Goal: Task Accomplishment & Management: Manage account settings

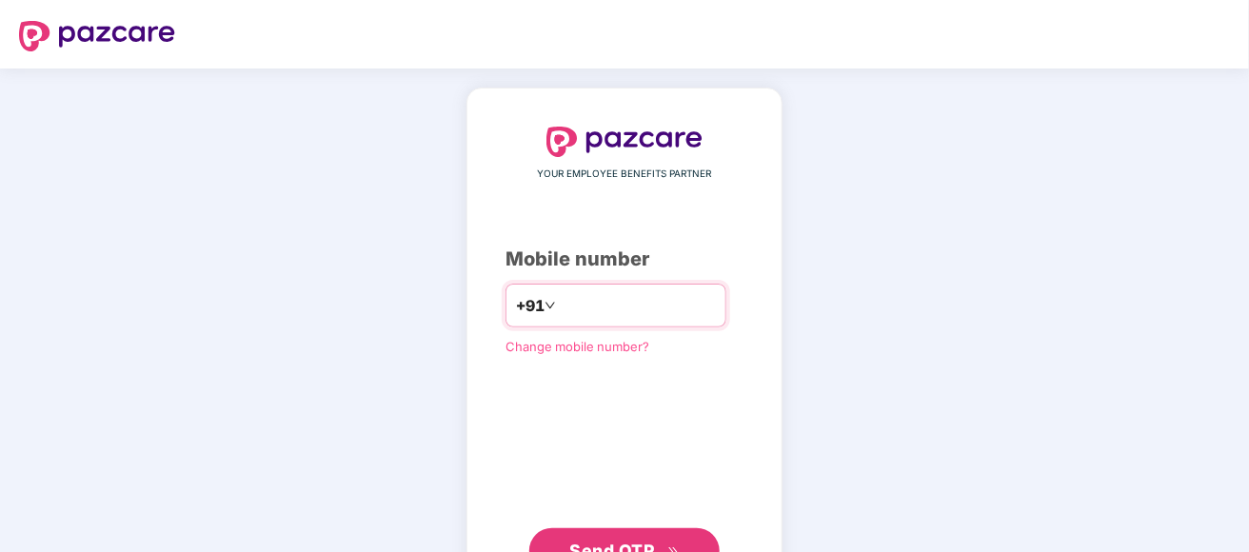
click at [574, 306] on input "number" at bounding box center [638, 305] width 156 height 30
type input "**********"
click at [624, 541] on span "Send OTP" at bounding box center [612, 551] width 85 height 20
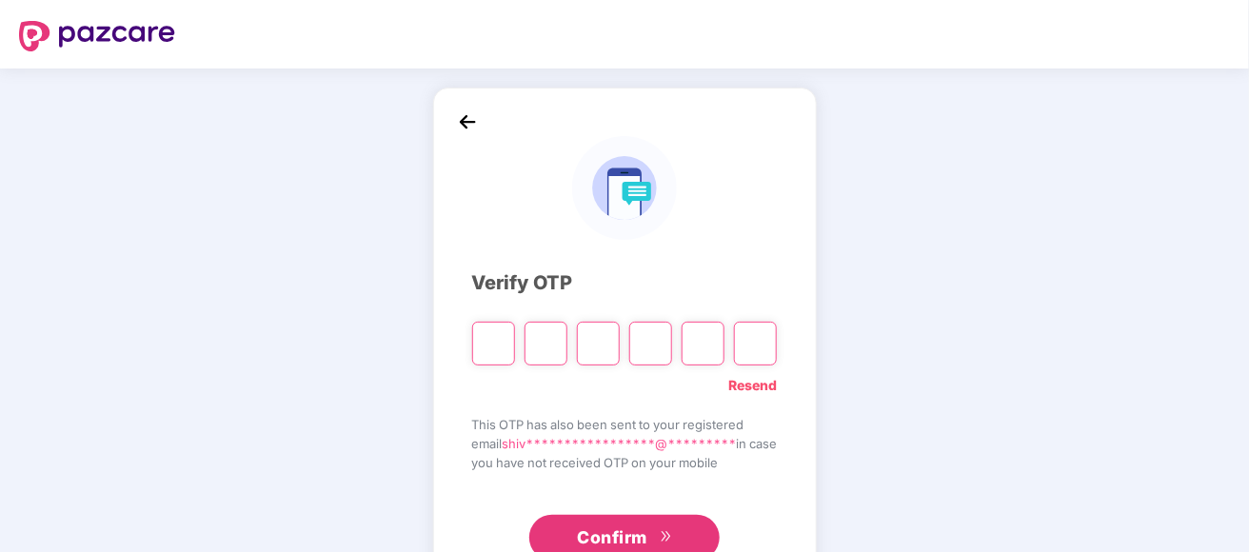
type input "*"
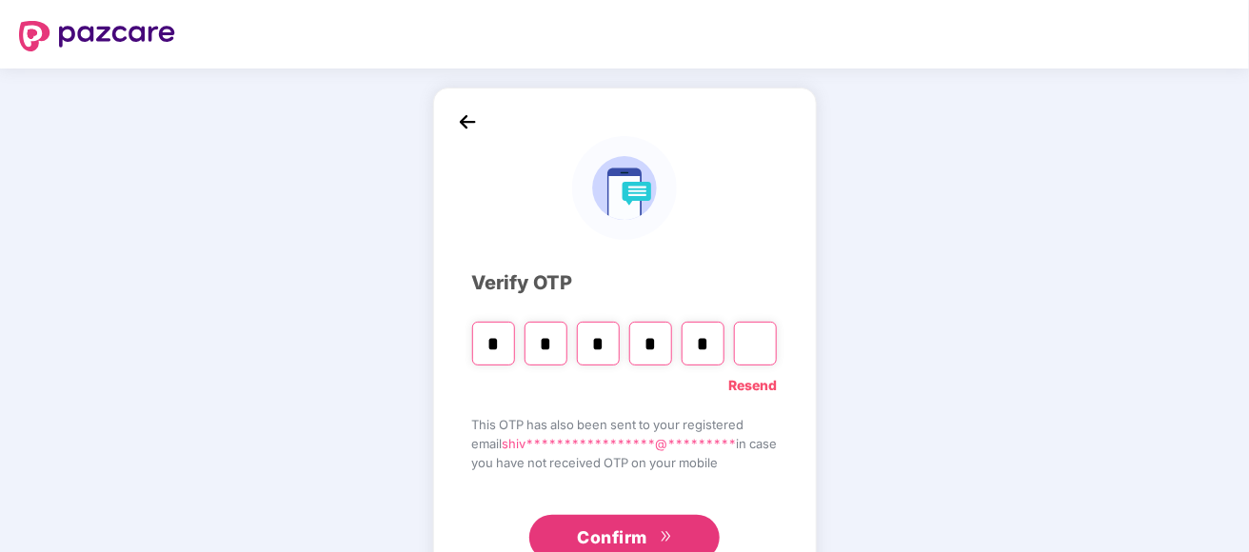
type input "*"
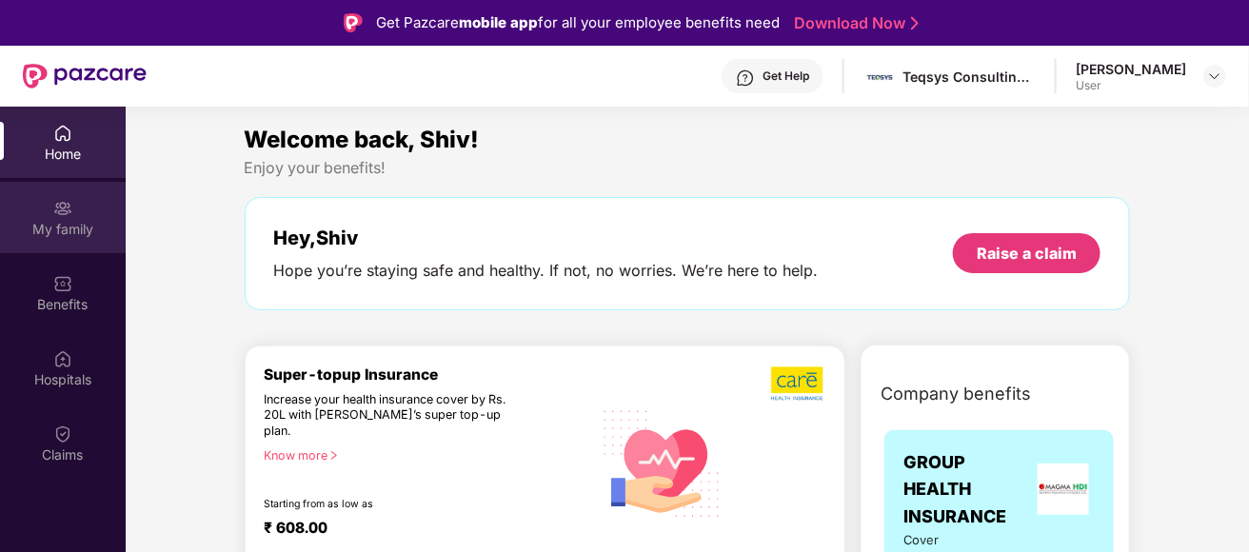
click at [72, 213] on div "My family" at bounding box center [63, 217] width 126 height 71
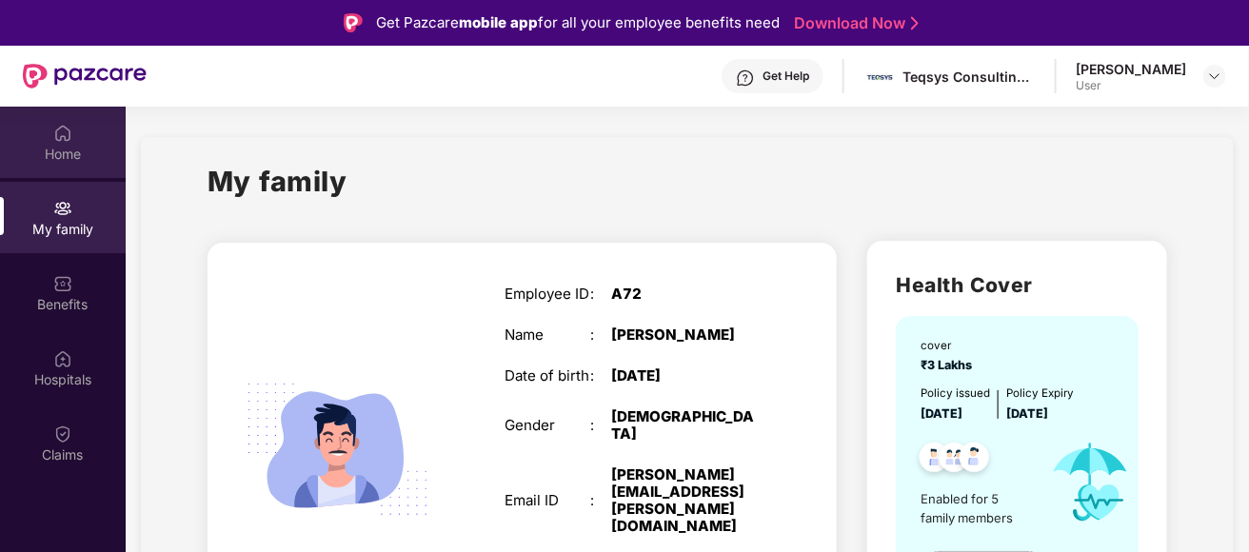
click at [69, 138] on img at bounding box center [62, 133] width 19 height 19
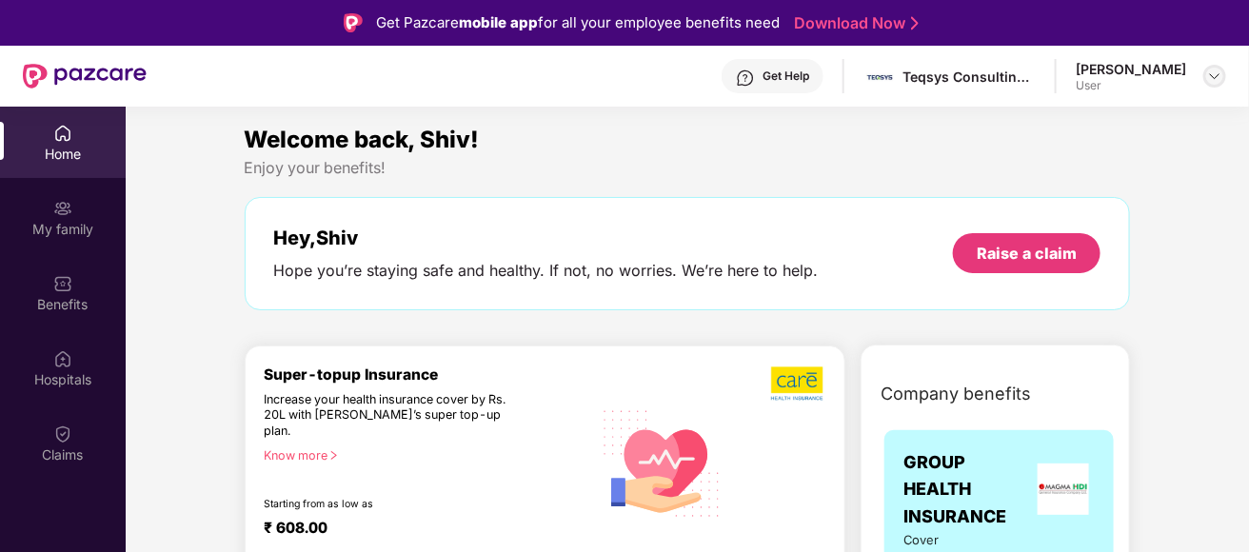
click at [1213, 75] on img at bounding box center [1215, 76] width 15 height 15
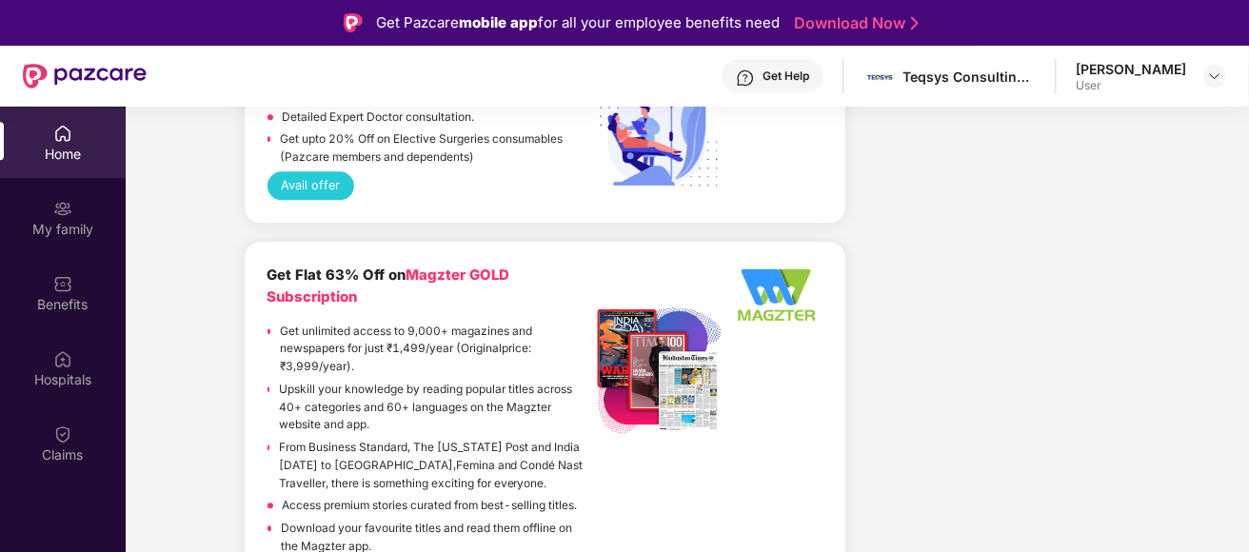
scroll to position [4148, 0]
click at [65, 202] on img at bounding box center [62, 208] width 19 height 19
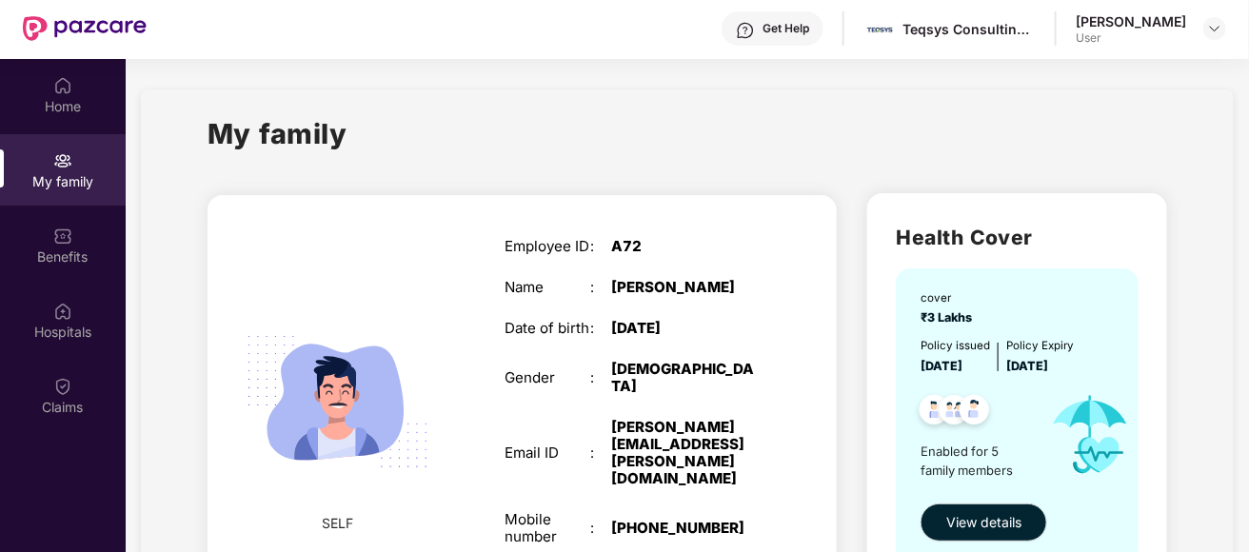
scroll to position [106, 0]
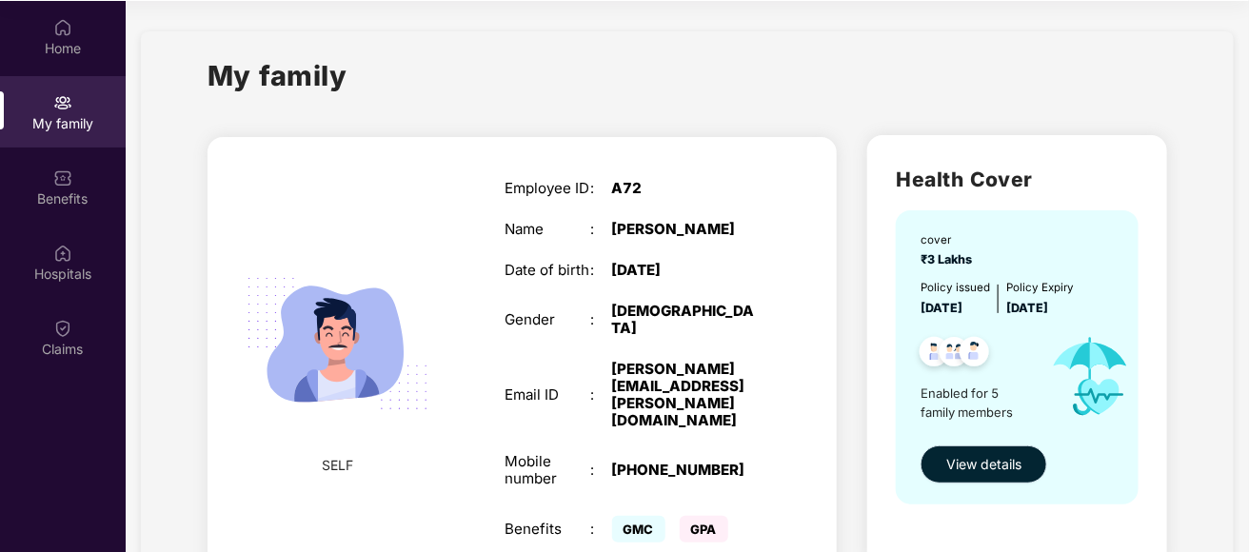
click at [993, 457] on span "View details" at bounding box center [984, 464] width 75 height 21
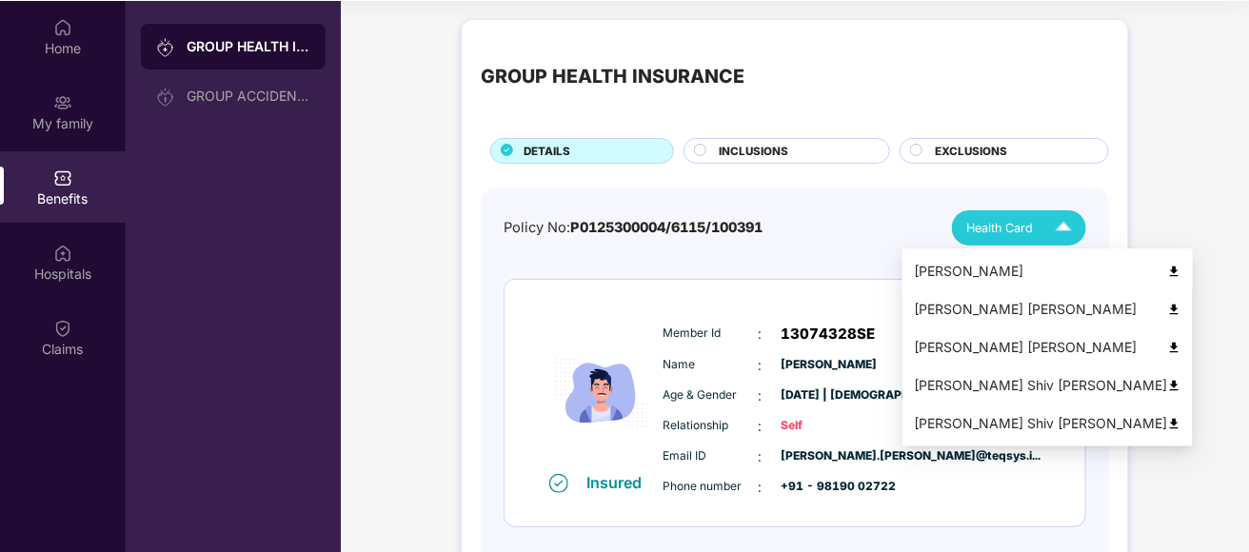
click at [1168, 266] on img at bounding box center [1175, 272] width 14 height 14
click at [1068, 228] on img at bounding box center [1064, 227] width 33 height 33
click at [1168, 349] on img at bounding box center [1175, 348] width 14 height 14
